Goal: Find specific page/section: Find specific page/section

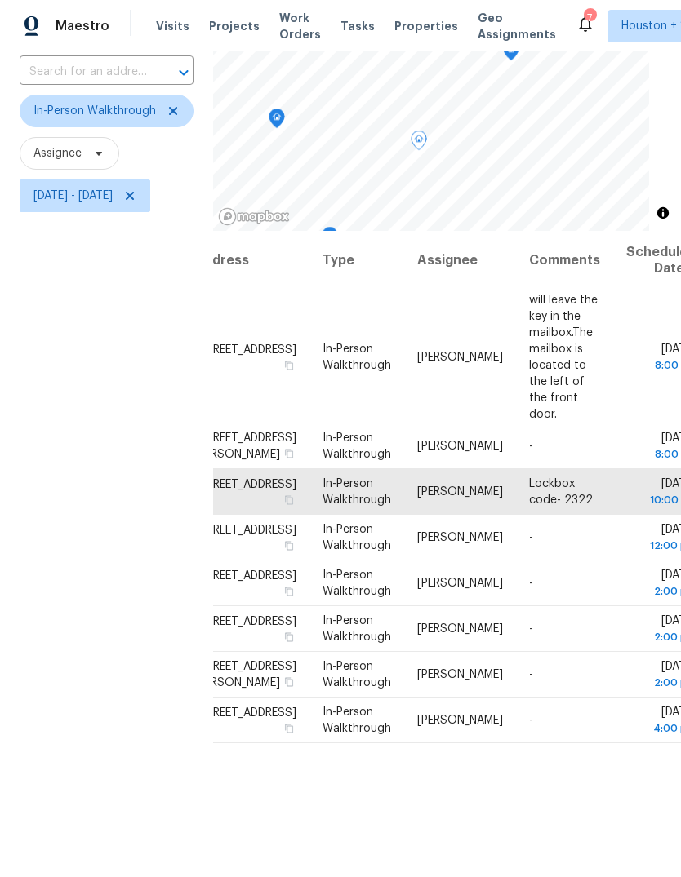
scroll to position [0, 38]
click at [102, 415] on div "Filters Reset ​ In-Person Walkthrough Assignee [DATE] - [DATE]" at bounding box center [106, 459] width 213 height 947
click at [575, 63] on icon "Map marker" at bounding box center [567, 72] width 15 height 19
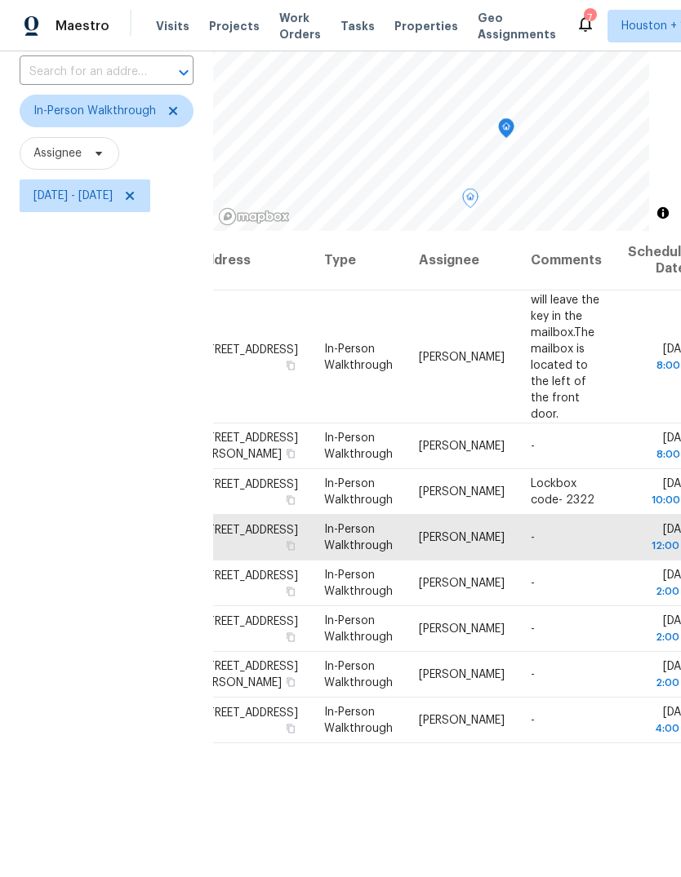
click at [513, 119] on icon "Map marker" at bounding box center [506, 128] width 15 height 19
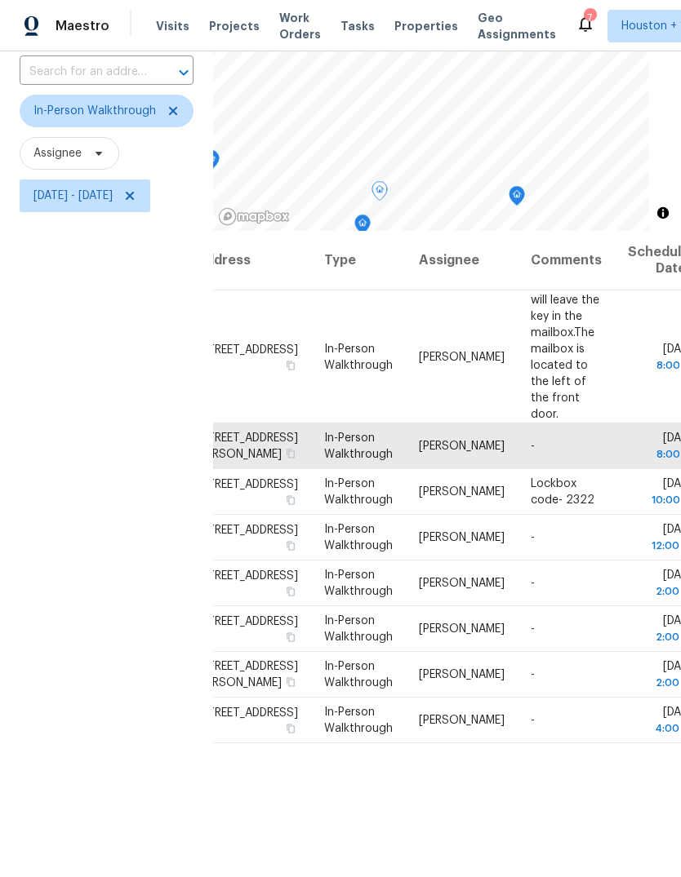
click at [524, 187] on icon "Map marker" at bounding box center [516, 196] width 15 height 19
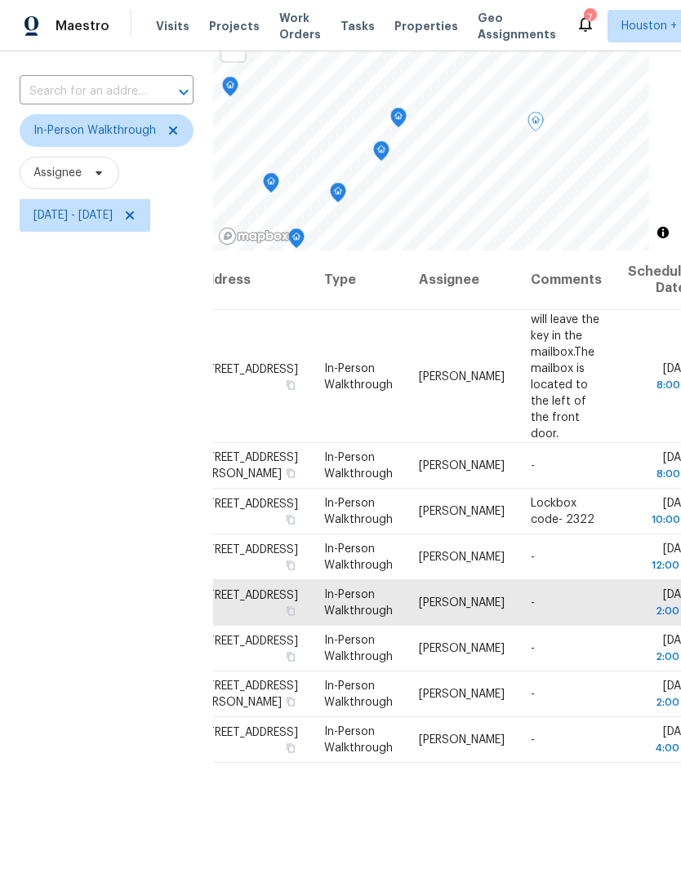
scroll to position [85, 0]
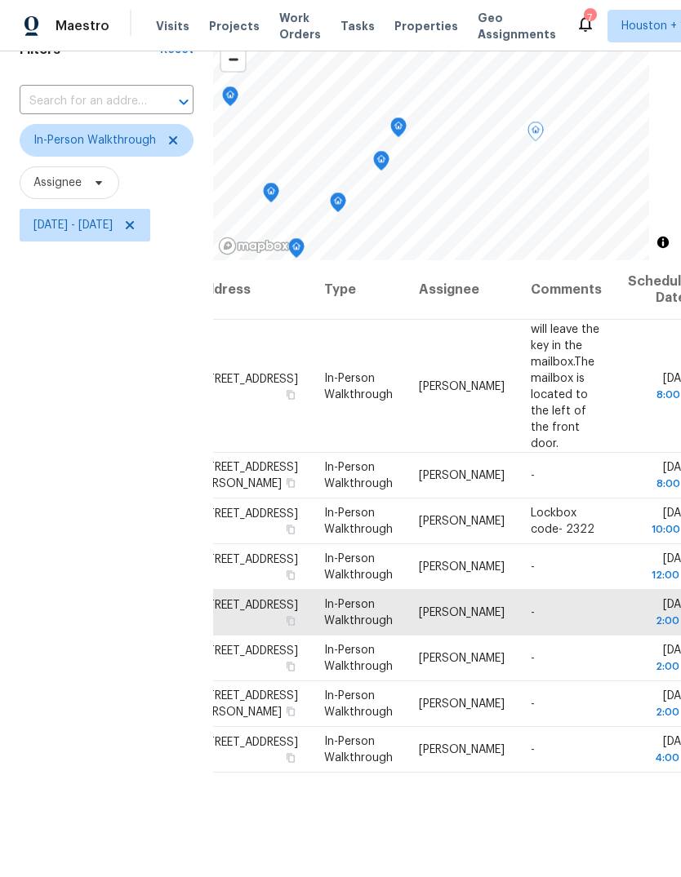
click at [96, 653] on div "Filters Reset ​ In-Person Walkthrough Assignee [DATE] - [DATE]" at bounding box center [106, 489] width 213 height 947
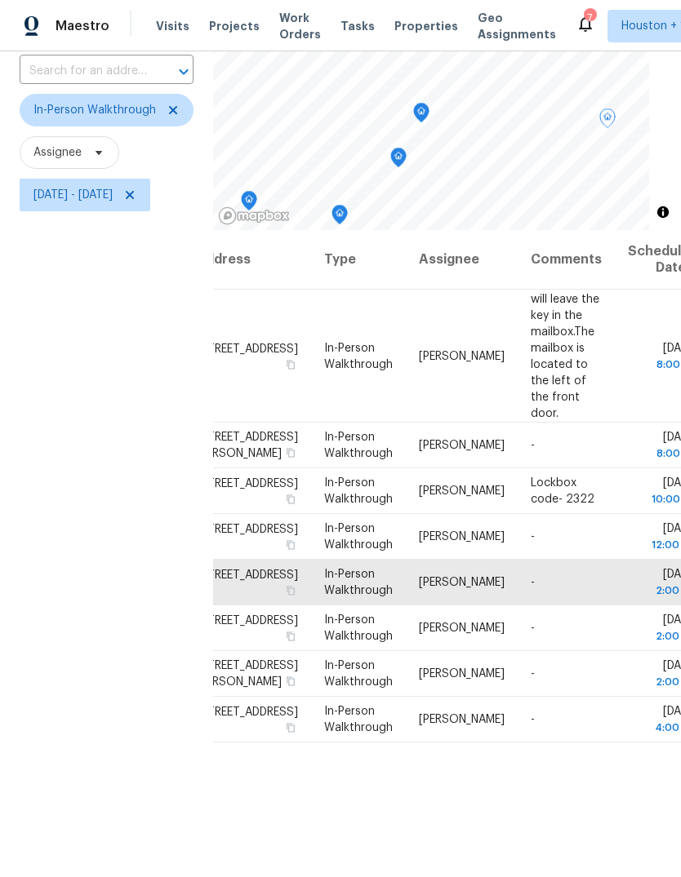
click at [428, 104] on icon "Map marker" at bounding box center [421, 113] width 15 height 19
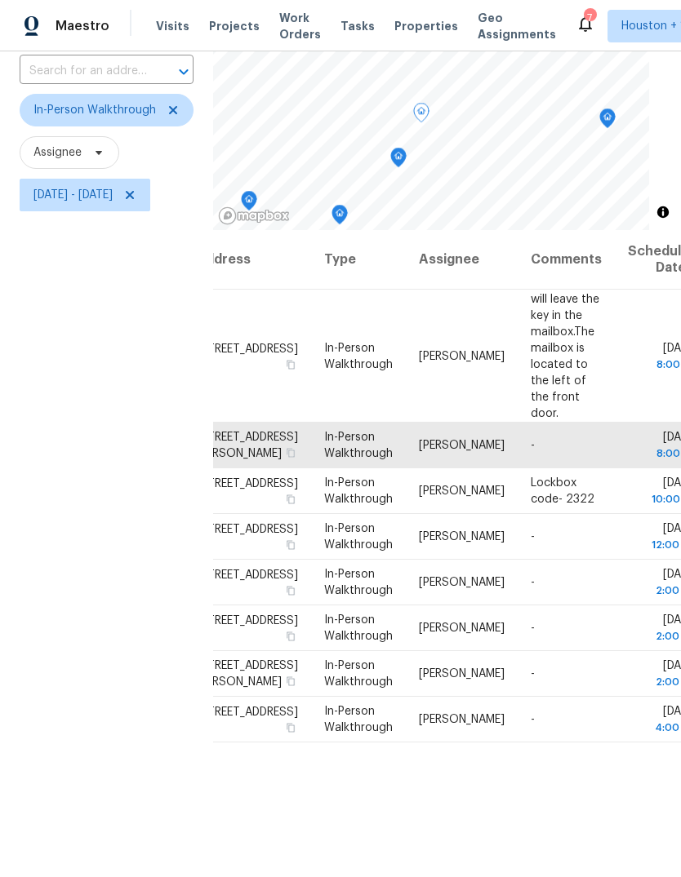
click at [615, 109] on icon "Map marker" at bounding box center [607, 118] width 15 height 19
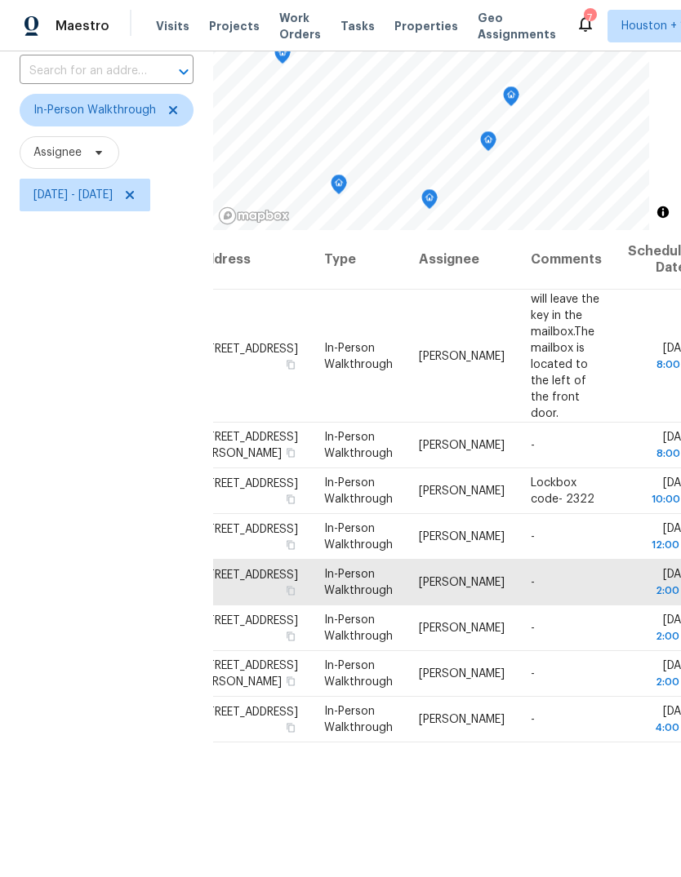
click at [496, 131] on icon "Map marker" at bounding box center [488, 141] width 16 height 20
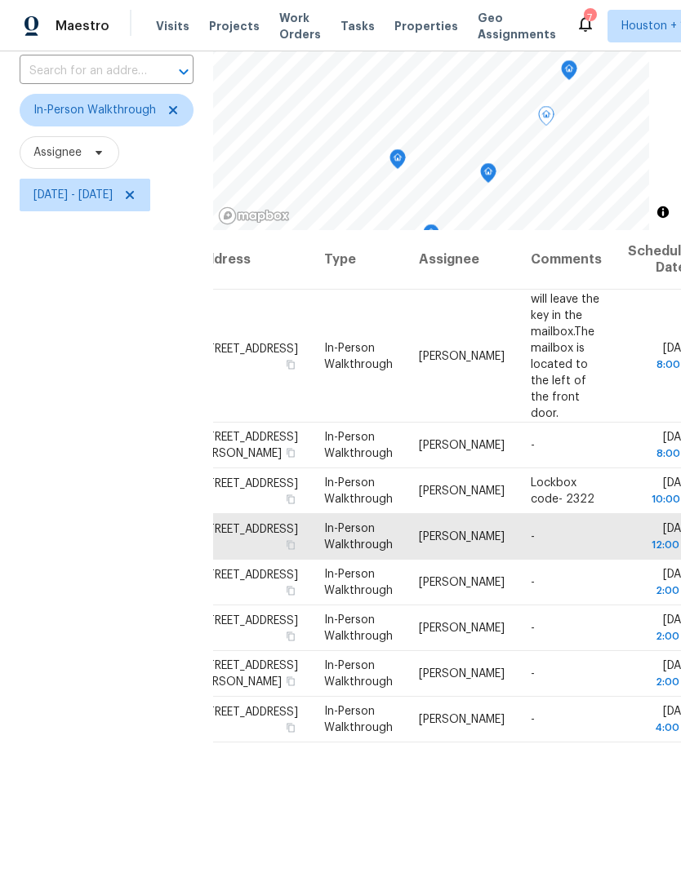
click at [496, 163] on icon "Map marker" at bounding box center [488, 173] width 16 height 20
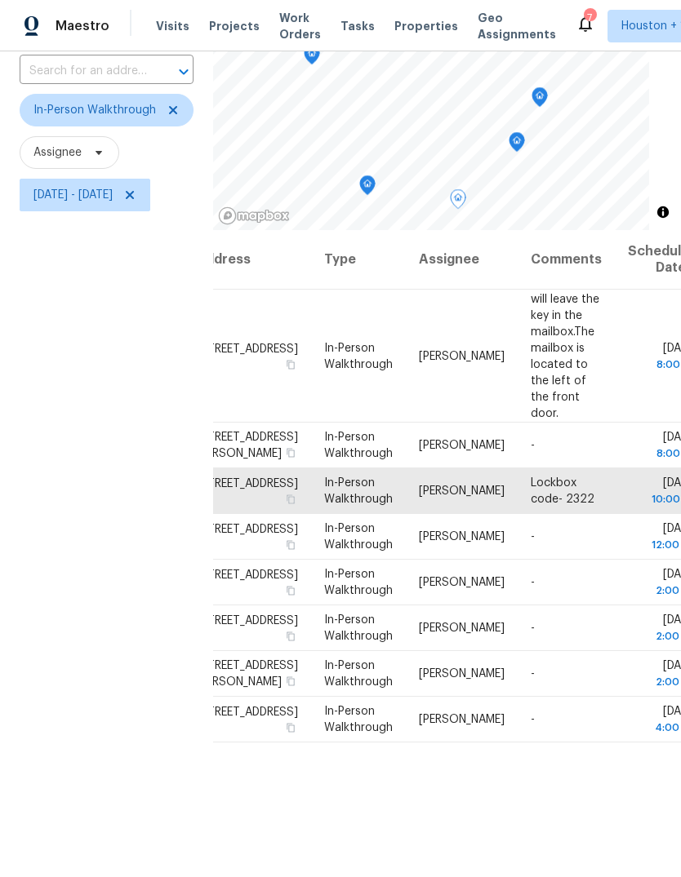
click at [524, 133] on icon "Map marker" at bounding box center [516, 142] width 15 height 19
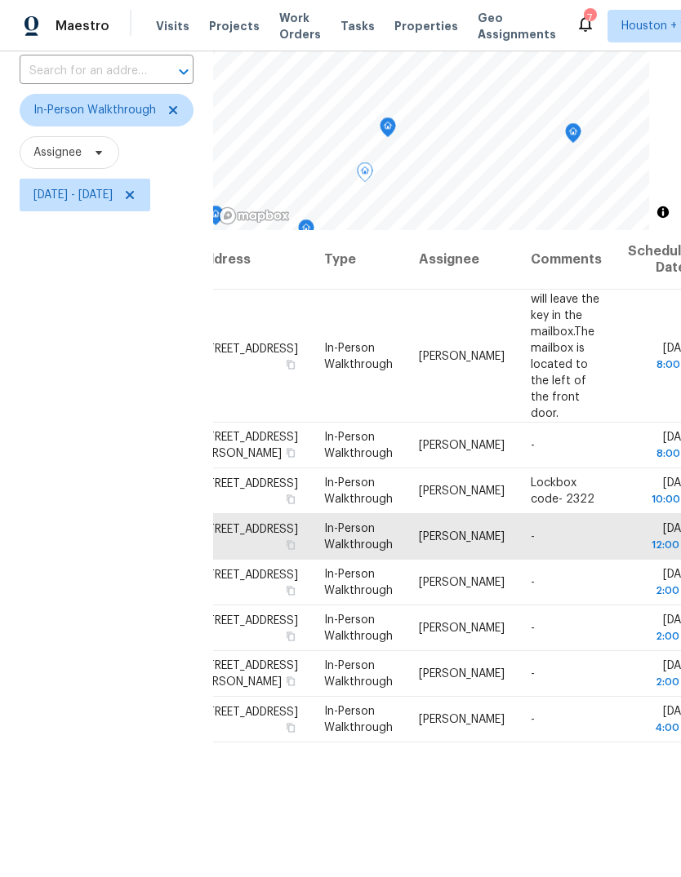
click at [580, 124] on icon "Map marker" at bounding box center [573, 133] width 15 height 19
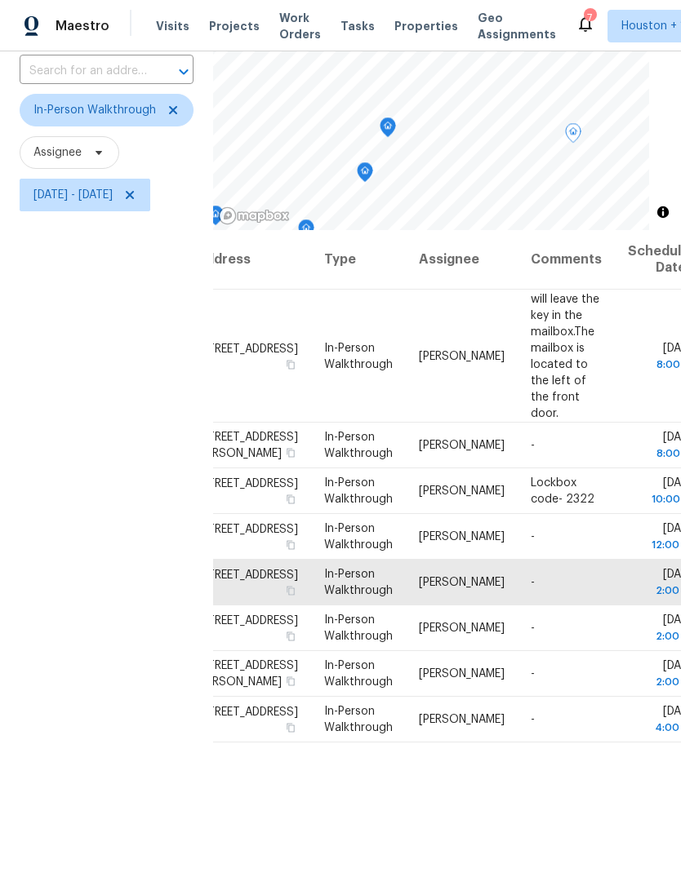
click at [580, 124] on icon "Map marker" at bounding box center [573, 133] width 15 height 19
click at [561, 104] on icon "Map marker" at bounding box center [553, 113] width 15 height 19
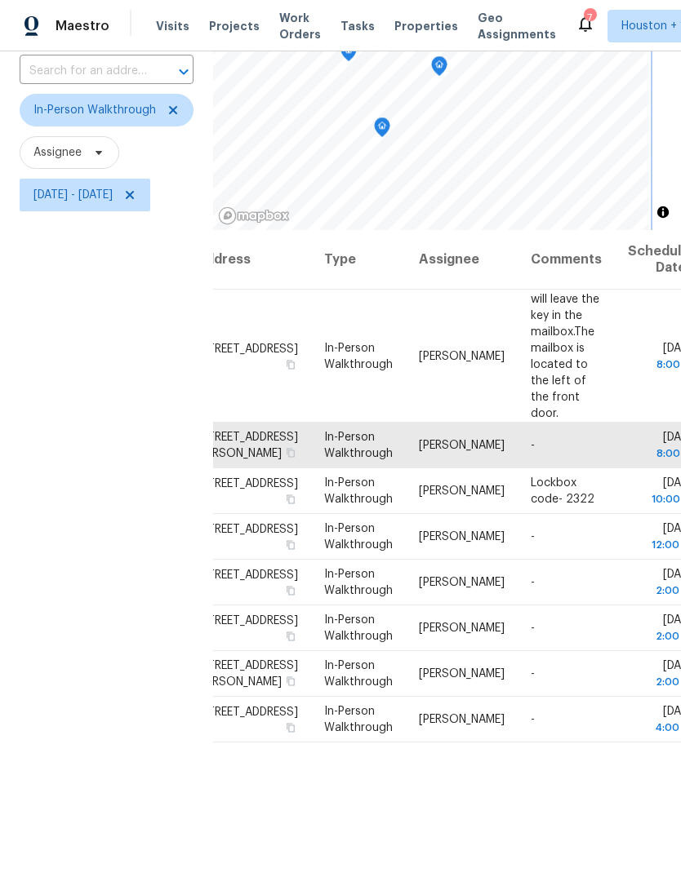
click at [389, 118] on icon "Map marker" at bounding box center [382, 127] width 15 height 19
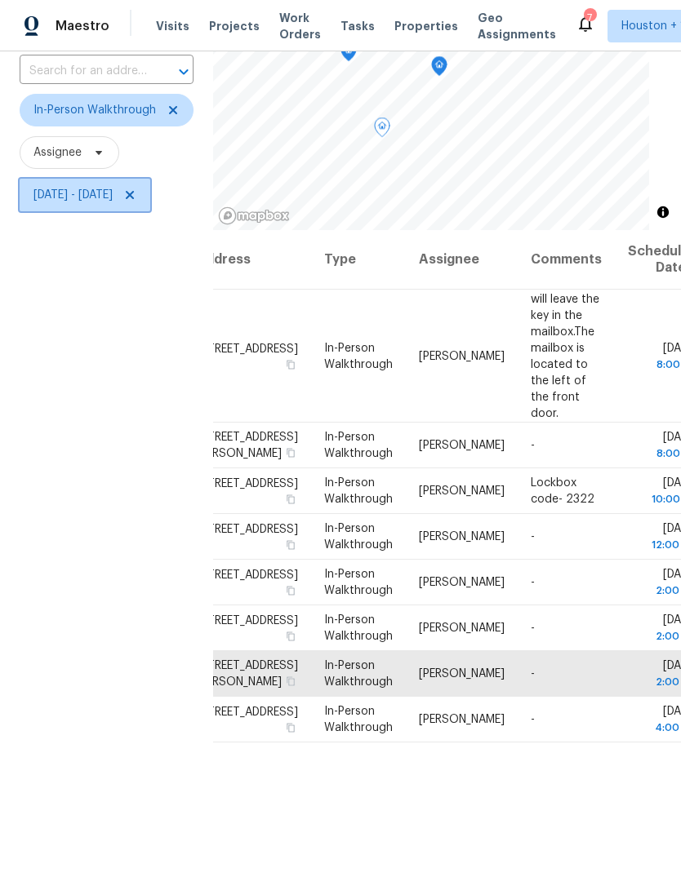
click at [136, 189] on icon at bounding box center [129, 195] width 13 height 13
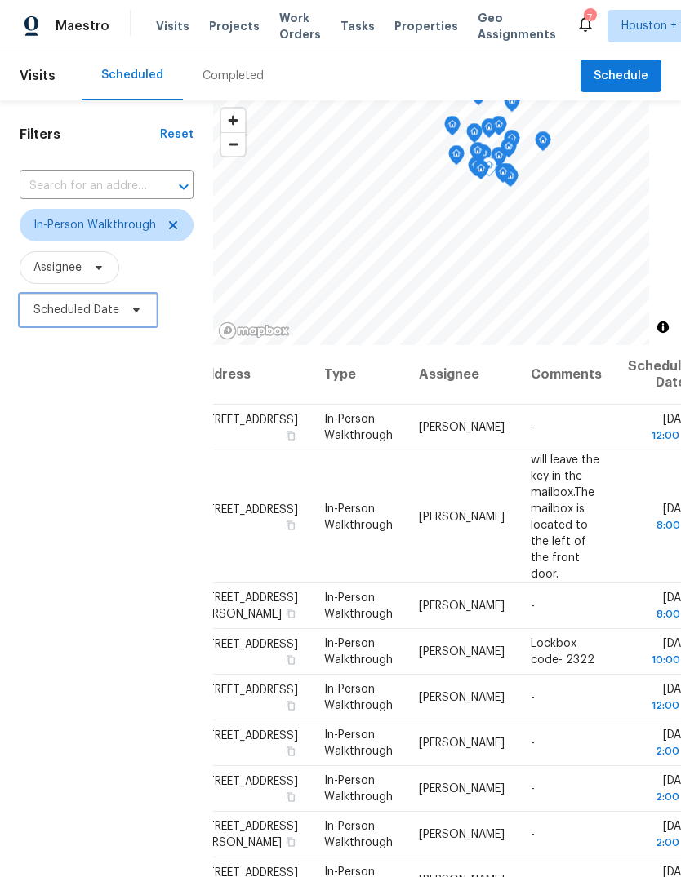
scroll to position [0, 14]
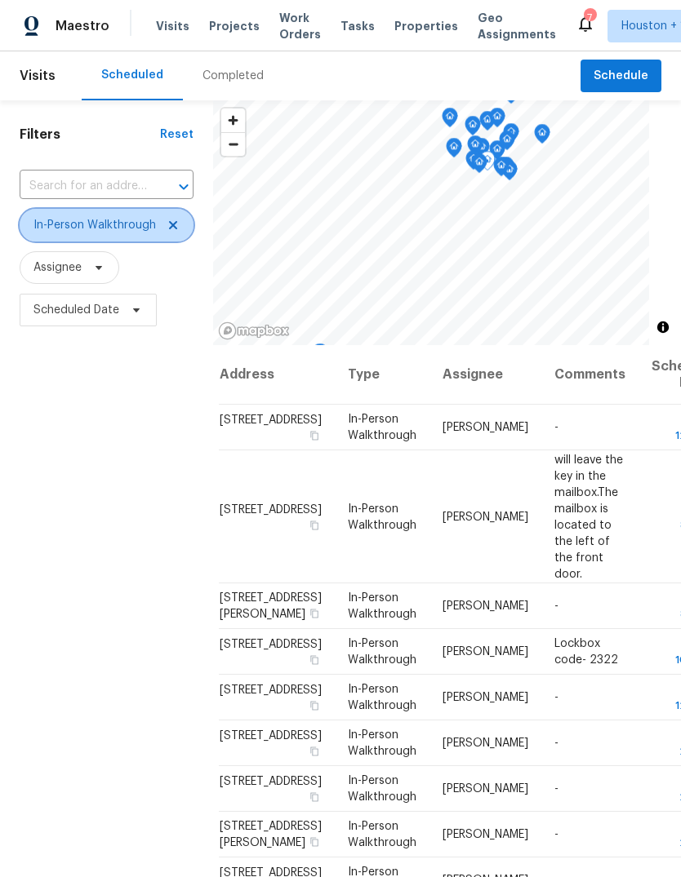
click at [162, 227] on span at bounding box center [171, 225] width 18 height 13
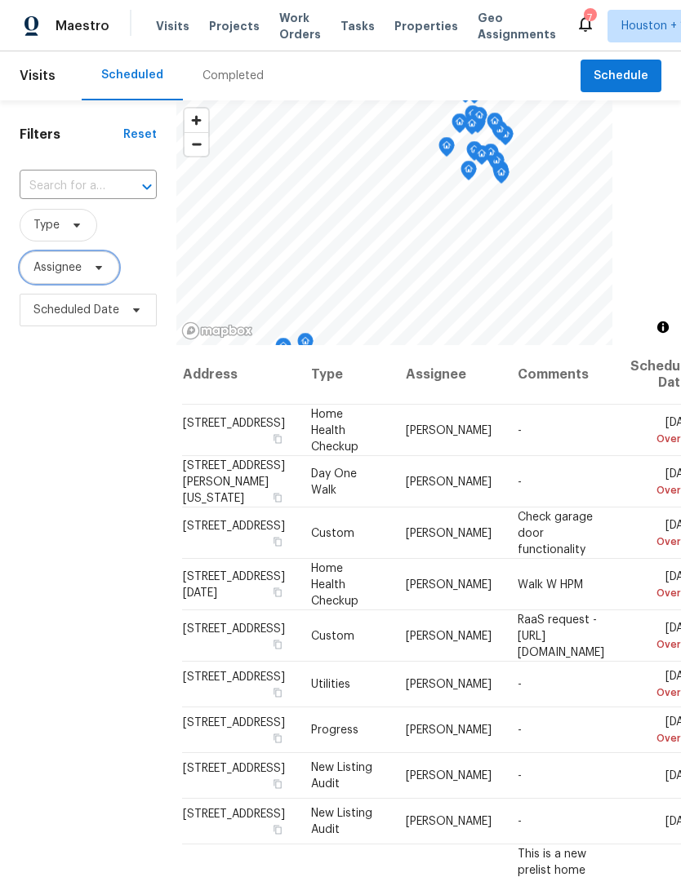
click at [64, 278] on span "Assignee" at bounding box center [70, 267] width 100 height 33
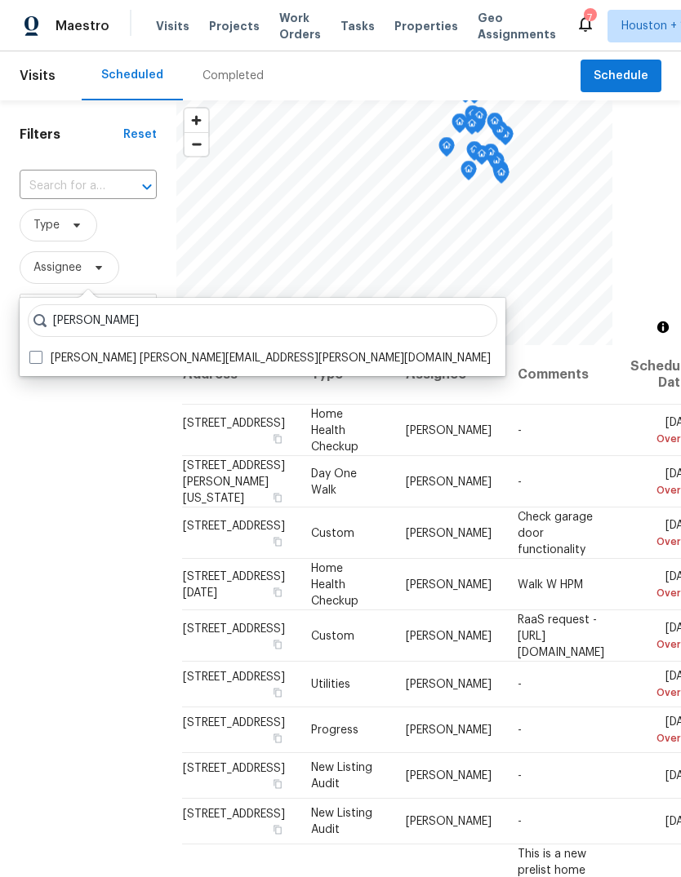
type input "[PERSON_NAME]"
click at [50, 362] on label "[PERSON_NAME] [PERSON_NAME][EMAIL_ADDRESS][PERSON_NAME][DOMAIN_NAME]" at bounding box center [259, 358] width 461 height 16
click at [40, 361] on input "[PERSON_NAME] [PERSON_NAME][EMAIL_ADDRESS][PERSON_NAME][DOMAIN_NAME]" at bounding box center [34, 355] width 11 height 11
checkbox input "true"
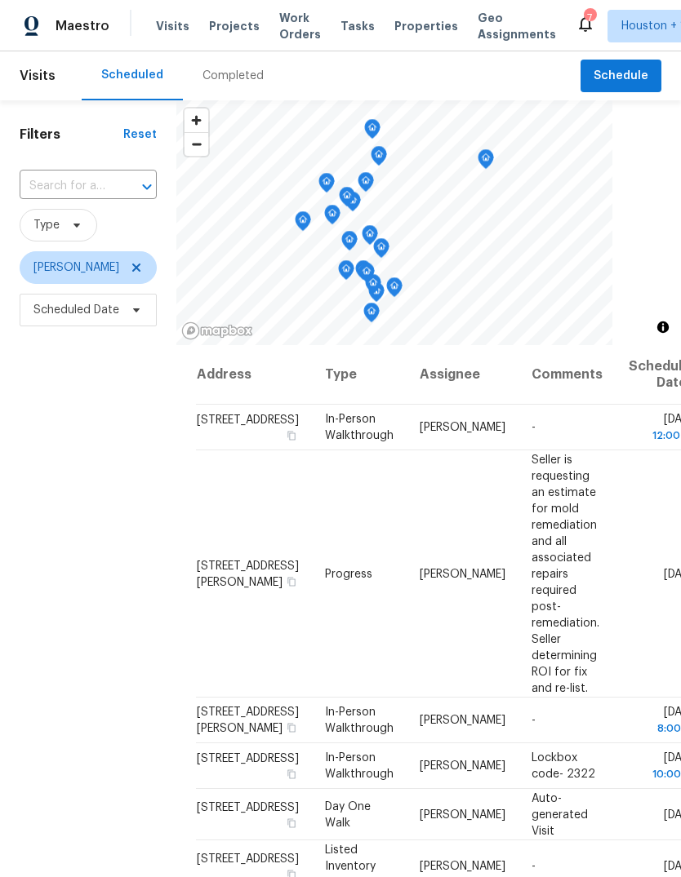
click at [60, 469] on div "Filters Reset ​ Type [PERSON_NAME] Scheduled Date" at bounding box center [88, 573] width 176 height 947
click at [87, 442] on div "Filters Reset ​ Type [PERSON_NAME] Scheduled Date" at bounding box center [88, 573] width 176 height 947
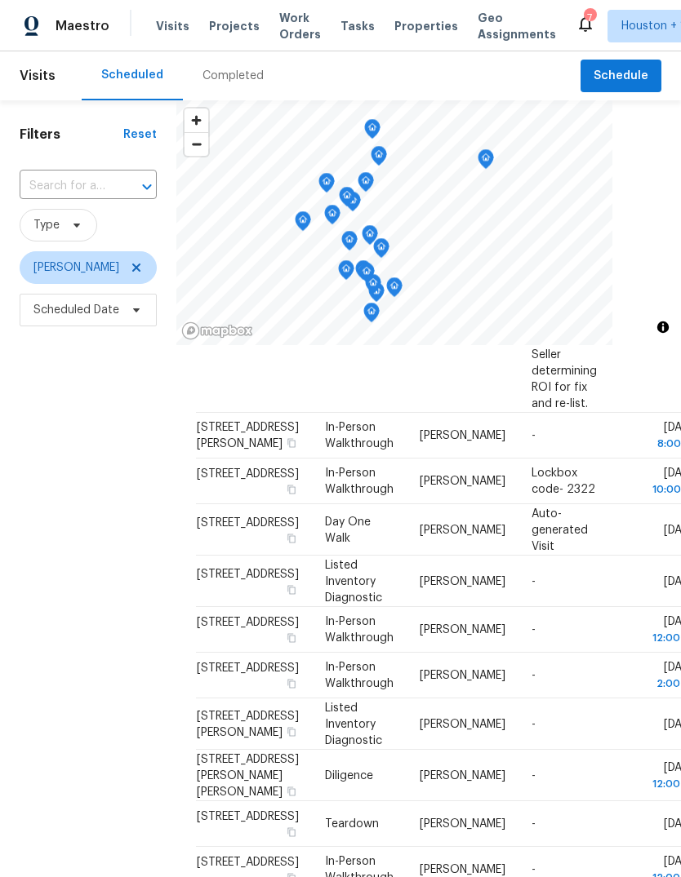
scroll to position [294, 0]
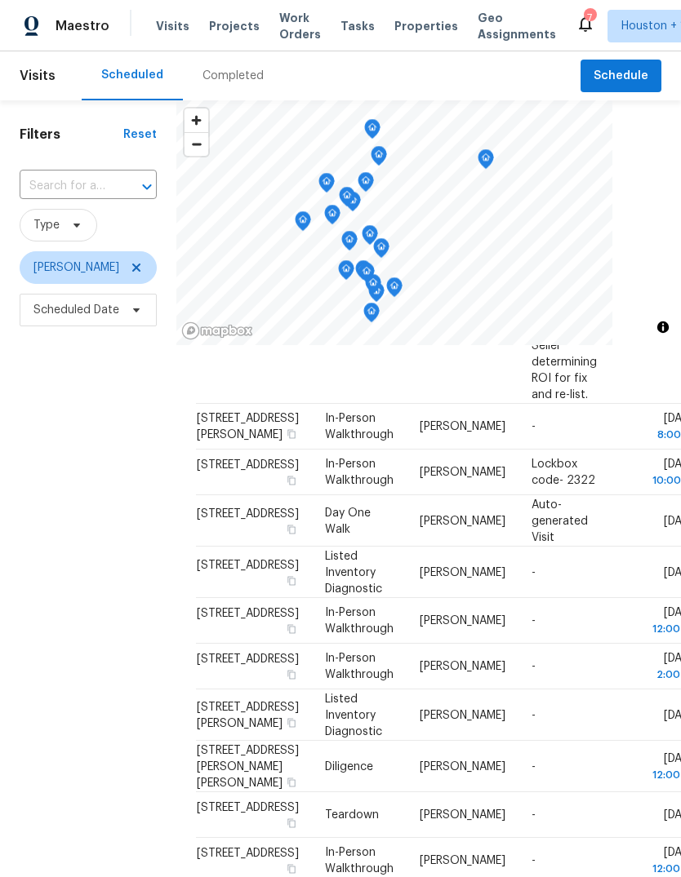
click at [93, 454] on div "Filters Reset ​ Type [PERSON_NAME] Scheduled Date" at bounding box center [88, 573] width 176 height 947
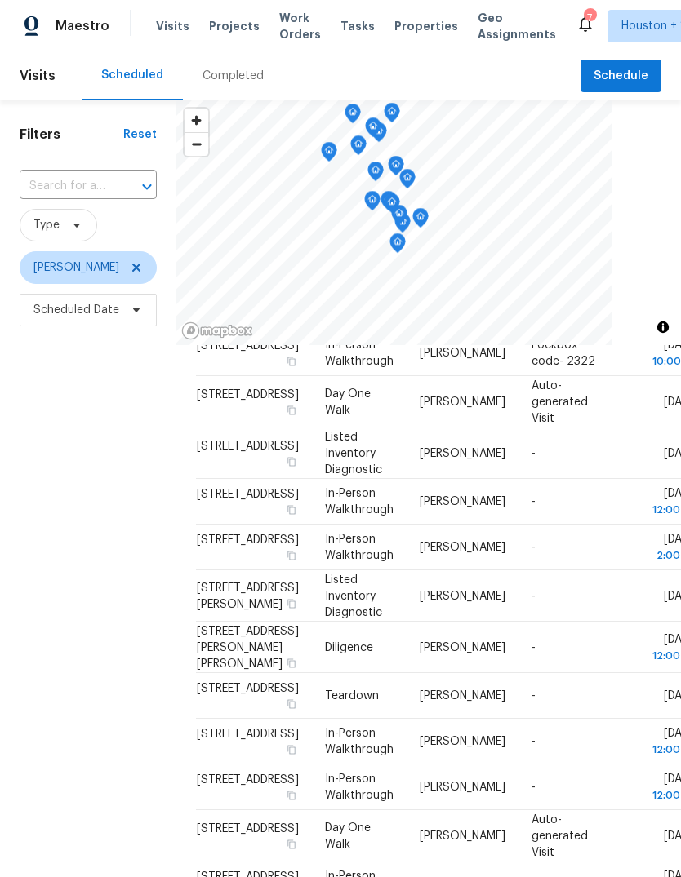
scroll to position [404, 0]
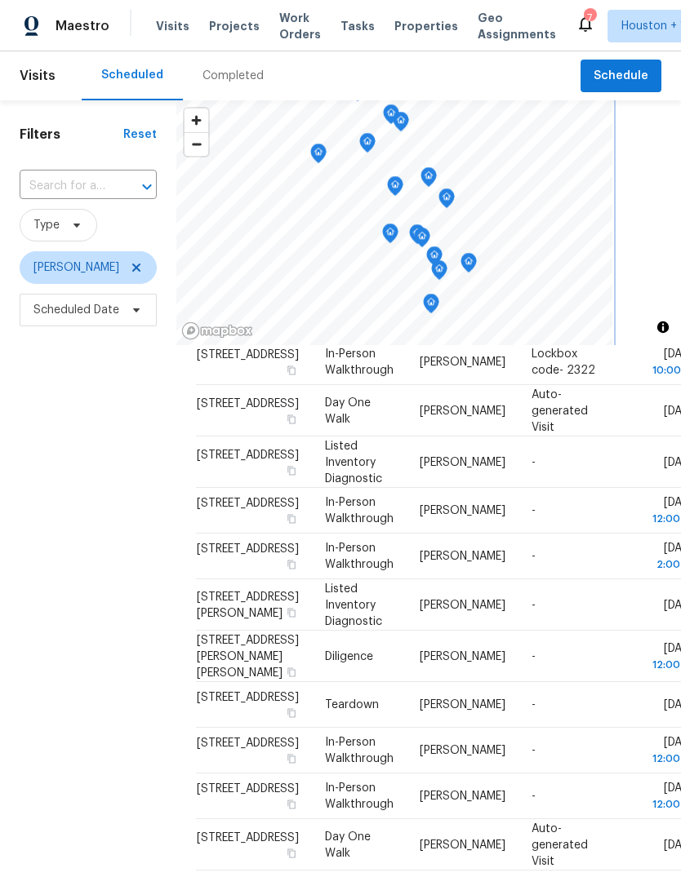
click at [393, 183] on icon "Map marker" at bounding box center [395, 186] width 15 height 19
click at [420, 227] on icon "Map marker" at bounding box center [417, 234] width 15 height 19
click at [429, 239] on icon "Map marker" at bounding box center [422, 238] width 16 height 20
